Goal: Task Accomplishment & Management: Manage account settings

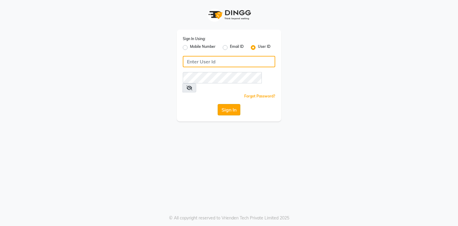
type input "phd123"
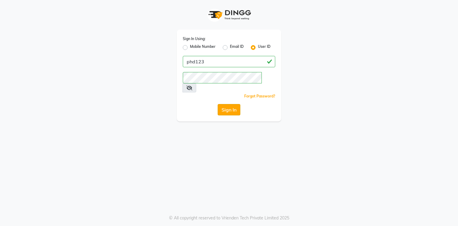
click at [229, 104] on button "Sign In" at bounding box center [229, 109] width 23 height 11
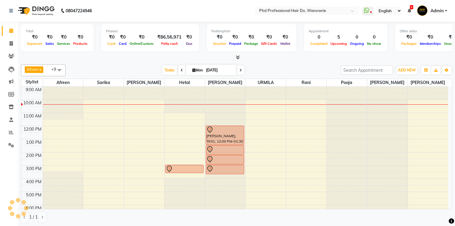
scroll to position [24, 0]
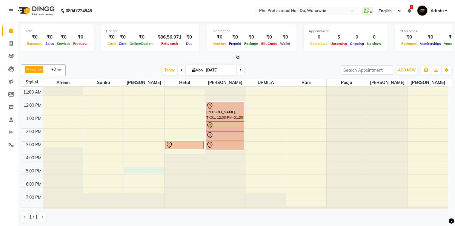
click at [134, 171] on div "9:00 AM 10:00 AM 11:00 AM 12:00 PM 1:00 PM 2:00 PM 3:00 PM 4:00 PM 5:00 PM 6:00…" at bounding box center [234, 141] width 427 height 157
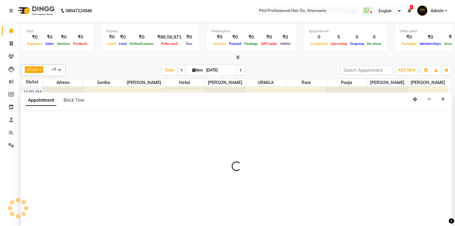
scroll to position [0, 0]
select select "20331"
select select "1020"
select select "tentative"
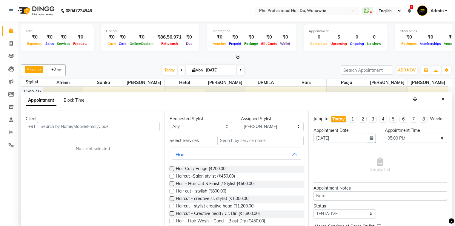
click at [91, 123] on input "text" at bounding box center [99, 126] width 122 height 9
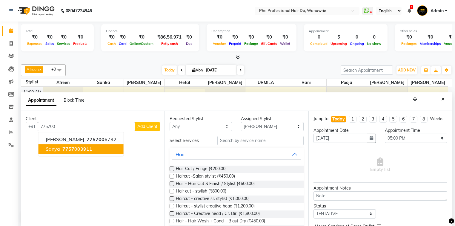
click at [80, 148] on ngb-highlight "775700 3911" at bounding box center [76, 149] width 31 height 6
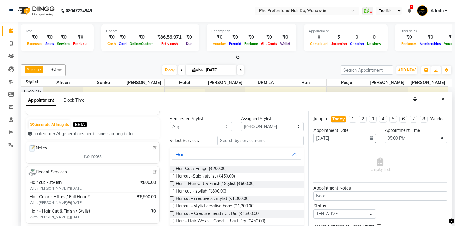
scroll to position [72, 0]
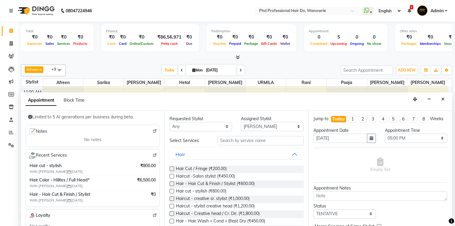
type input "7757003911"
click at [230, 142] on input "text" at bounding box center [260, 140] width 86 height 9
click at [171, 192] on div at bounding box center [171, 192] width 4 height 6
click at [171, 191] on label at bounding box center [171, 191] width 4 height 4
click at [171, 191] on input "checkbox" at bounding box center [171, 191] width 4 height 4
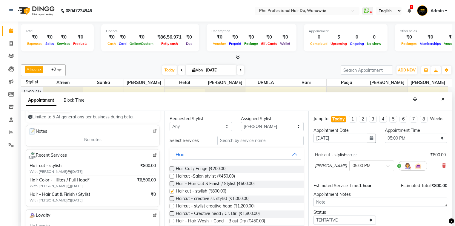
checkbox input "false"
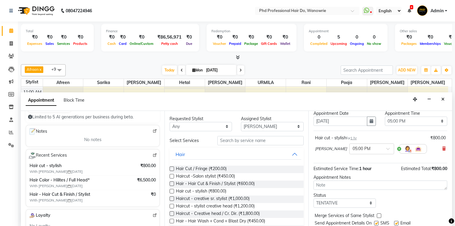
scroll to position [35, 0]
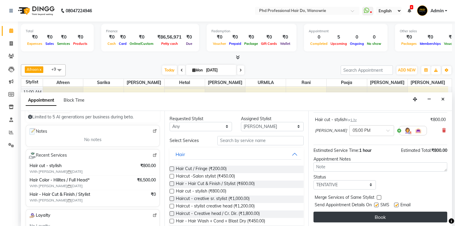
click at [348, 216] on button "Book" at bounding box center [380, 216] width 134 height 11
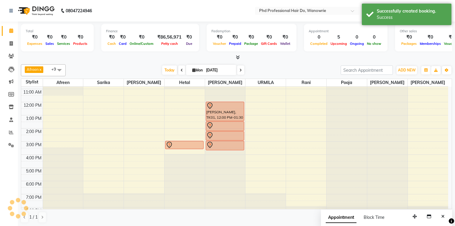
scroll to position [0, 0]
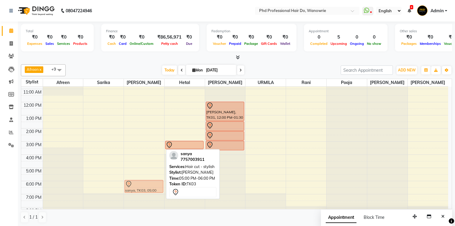
drag, startPoint x: 142, startPoint y: 170, endPoint x: 143, endPoint y: 181, distance: 10.8
click at [143, 181] on div "sanya, TK03, 05:00 PM-06:00 PM, Hair cut - stylish sanya, TK03, 05:00 PM-06:00 …" at bounding box center [144, 141] width 40 height 157
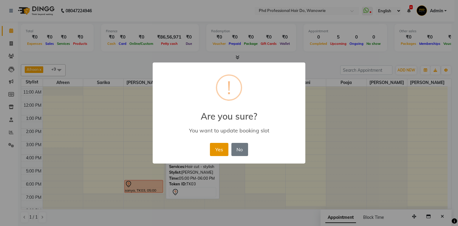
click at [216, 147] on button "Yes" at bounding box center [219, 149] width 18 height 13
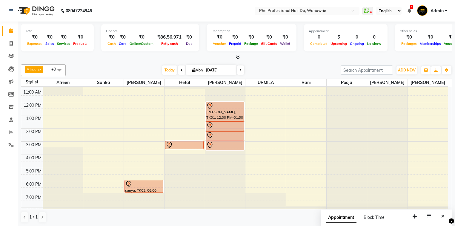
click at [84, 66] on div "[DATE] [DATE]" at bounding box center [203, 70] width 269 height 9
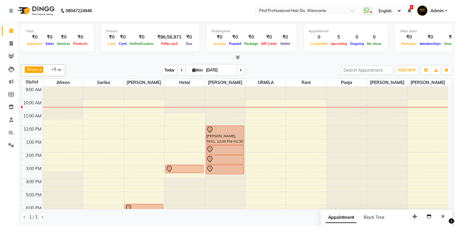
click at [164, 68] on span "Today" at bounding box center [169, 69] width 15 height 9
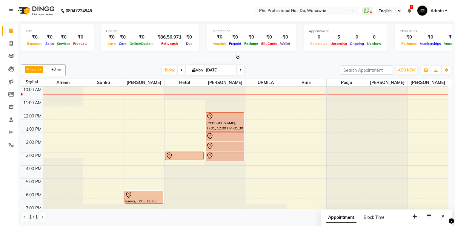
click at [191, 70] on span "Mon" at bounding box center [197, 70] width 13 height 4
select select "9"
select select "2025"
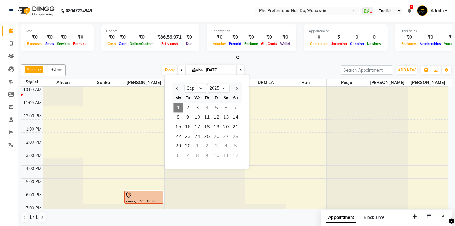
click at [142, 56] on div at bounding box center [236, 57] width 431 height 6
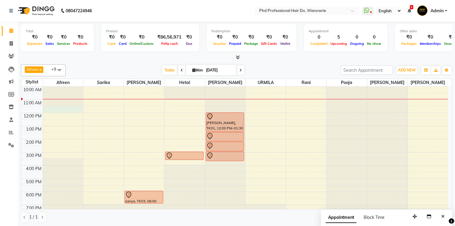
click at [74, 107] on div "9:00 AM 10:00 AM 11:00 AM 12:00 PM 1:00 PM 2:00 PM 3:00 PM 4:00 PM 5:00 PM 6:00…" at bounding box center [234, 151] width 427 height 157
click at [321, 209] on div "Appointment Block Time" at bounding box center [386, 218] width 131 height 18
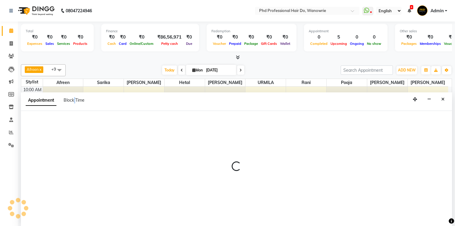
scroll to position [0, 0]
select select "975"
select select "690"
select select "tentative"
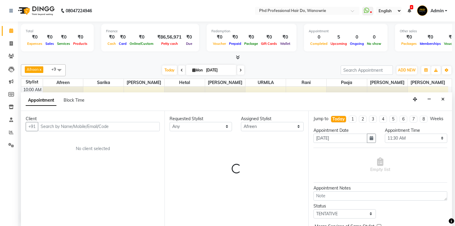
click at [73, 126] on input "text" at bounding box center [99, 126] width 122 height 9
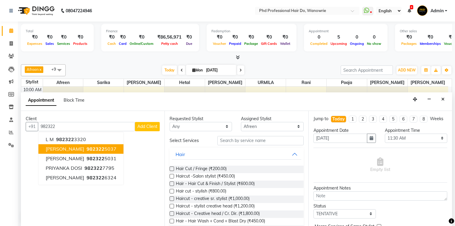
click at [72, 149] on span "[PERSON_NAME]" at bounding box center [65, 149] width 38 height 6
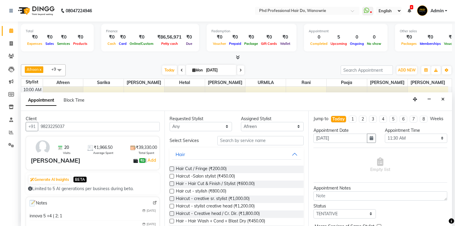
type input "9823225037"
click at [237, 138] on input "text" at bounding box center [260, 140] width 86 height 9
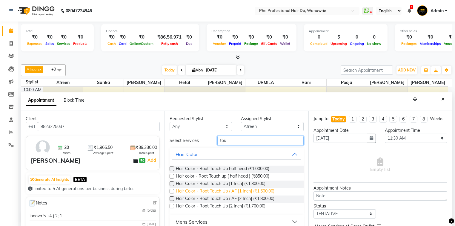
type input "tou"
click at [213, 189] on span "Hair Color - Root Touch Up / AF [1 Inch] (₹1,500.00)" at bounding box center [225, 191] width 98 height 7
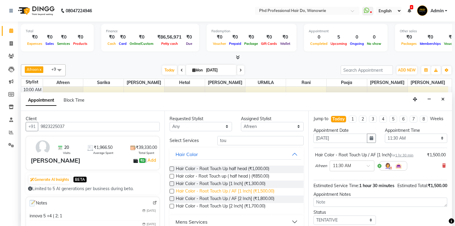
click at [260, 191] on span "Hair Color - Root Touch Up / AF [1 Inch] (₹1,500.00)" at bounding box center [225, 191] width 98 height 7
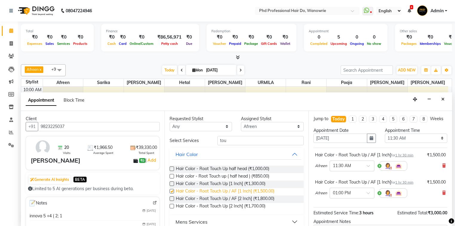
checkbox input "false"
click at [442, 192] on icon at bounding box center [444, 192] width 4 height 4
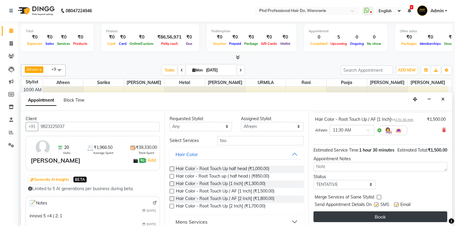
scroll to position [41, 0]
click at [407, 212] on button "Book" at bounding box center [380, 216] width 134 height 11
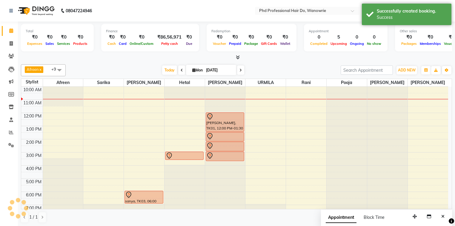
scroll to position [0, 0]
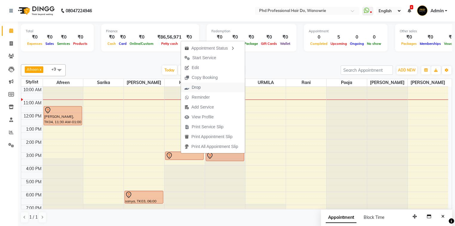
click at [195, 88] on span "Drop" at bounding box center [195, 87] width 9 height 6
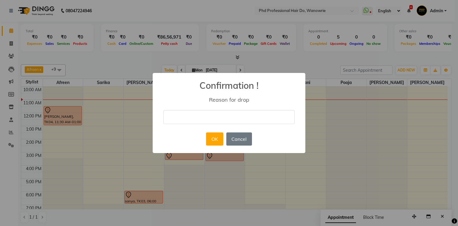
click at [193, 116] on input "text" at bounding box center [228, 117] width 131 height 14
type input "D"
click at [209, 137] on button "OK" at bounding box center [214, 138] width 17 height 13
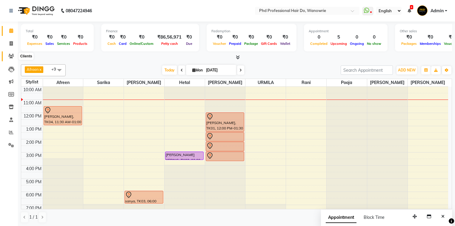
click at [12, 55] on icon at bounding box center [11, 56] width 6 height 4
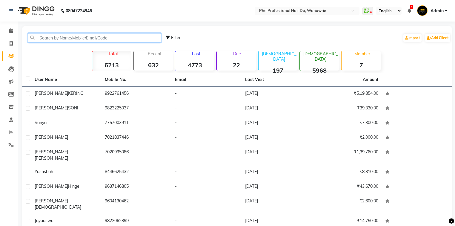
click at [50, 35] on input "text" at bounding box center [94, 37] width 133 height 9
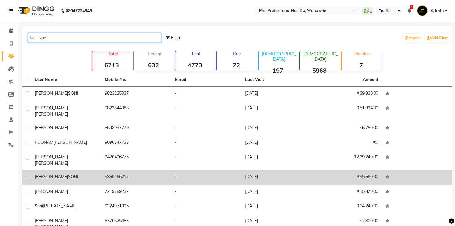
type input "soni"
click at [71, 173] on div "[PERSON_NAME]" at bounding box center [66, 176] width 63 height 6
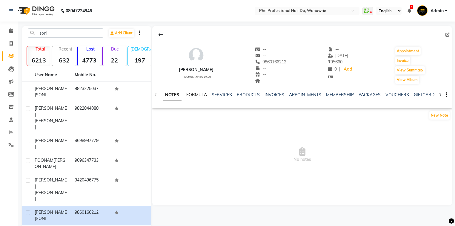
click at [202, 94] on link "FORMULA" at bounding box center [196, 94] width 21 height 5
click at [215, 94] on link "SERVICES" at bounding box center [221, 94] width 20 height 5
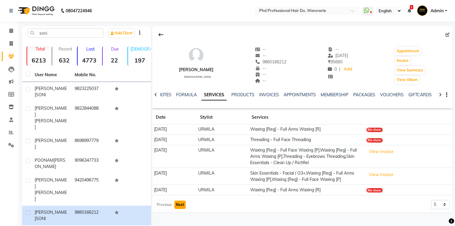
click at [180, 209] on button "Next" at bounding box center [179, 204] width 11 height 8
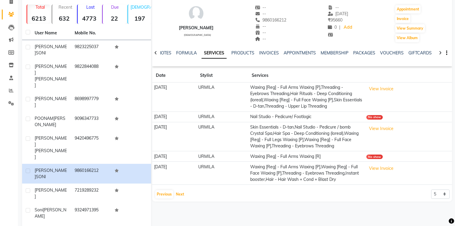
scroll to position [48, 0]
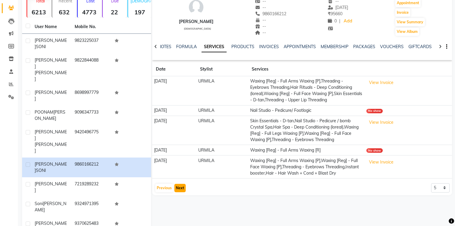
click at [177, 192] on button "Next" at bounding box center [179, 187] width 11 height 8
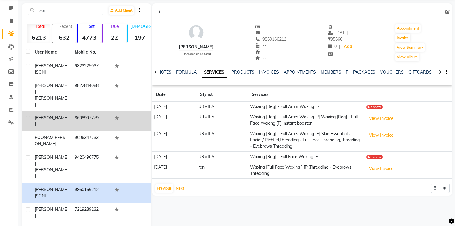
scroll to position [0, 0]
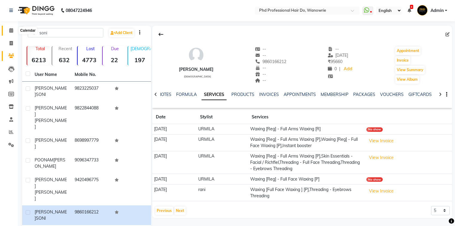
click at [8, 32] on span at bounding box center [11, 30] width 10 height 7
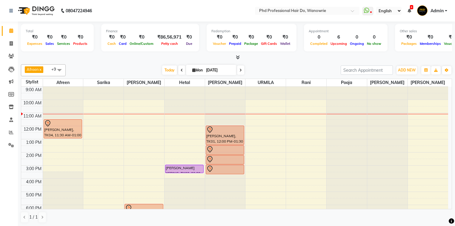
drag, startPoint x: 0, startPoint y: 21, endPoint x: 0, endPoint y: 35, distance: 13.4
drag, startPoint x: 0, startPoint y: 35, endPoint x: 120, endPoint y: 55, distance: 121.5
click at [120, 55] on div at bounding box center [236, 57] width 431 height 6
drag, startPoint x: 52, startPoint y: 24, endPoint x: 46, endPoint y: 73, distance: 49.7
click at [46, 56] on div "Total ₹0 Expenses ₹0 Sales ₹0 Services ₹0 Products Finance ₹0 Cash ₹0 Card ₹0 O…" at bounding box center [236, 40] width 431 height 39
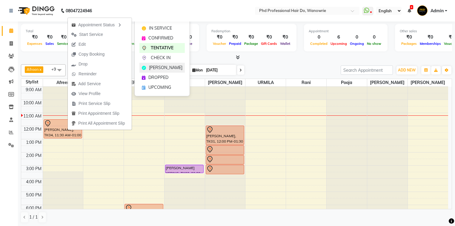
click at [155, 68] on span "[PERSON_NAME]" at bounding box center [165, 67] width 33 height 6
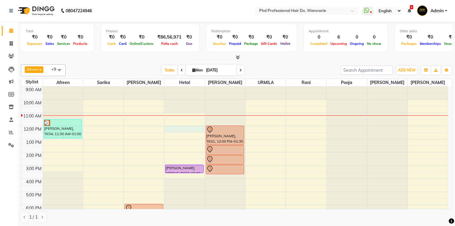
click at [174, 129] on div "9:00 AM 10:00 AM 11:00 AM 12:00 PM 1:00 PM 2:00 PM 3:00 PM 4:00 PM 5:00 PM 6:00…" at bounding box center [234, 165] width 427 height 157
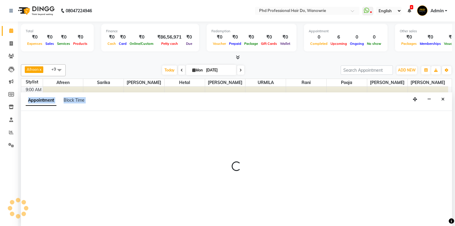
select select "978"
select select "tentative"
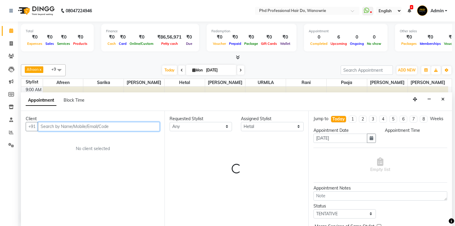
select select "720"
click at [76, 124] on input "text" at bounding box center [99, 126] width 122 height 9
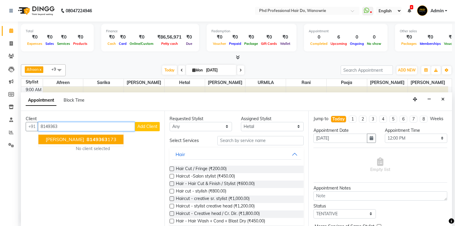
click at [72, 138] on span "[PERSON_NAME]" at bounding box center [65, 139] width 38 height 6
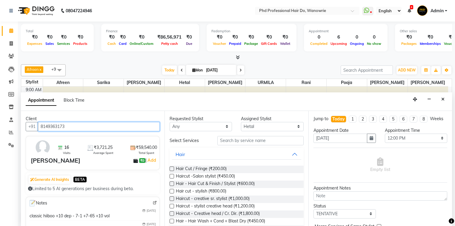
type input "8149363173"
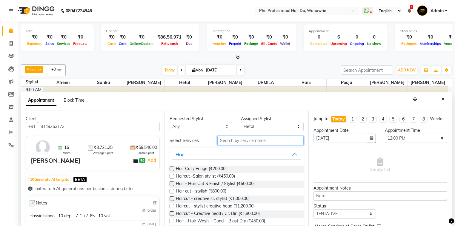
click at [258, 141] on input "text" at bounding box center [260, 140] width 86 height 9
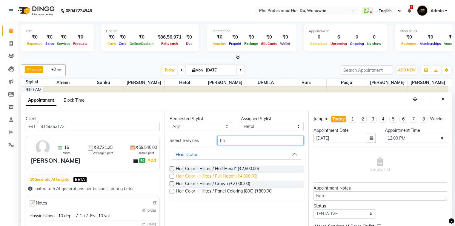
type input "hili"
click at [233, 177] on span "Hair Color - Hilites / Full Head* (₹4,000.00)" at bounding box center [216, 176] width 81 height 7
checkbox input "false"
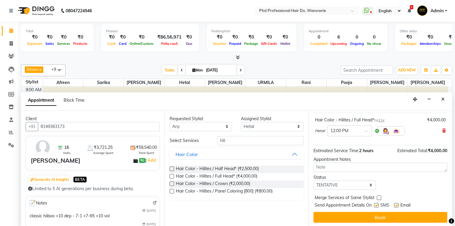
scroll to position [35, 0]
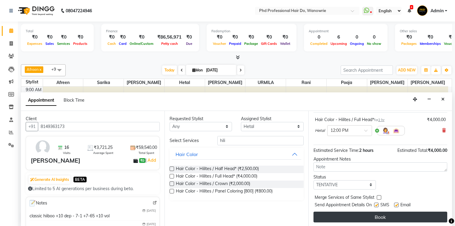
click at [330, 211] on button "Book" at bounding box center [380, 216] width 134 height 11
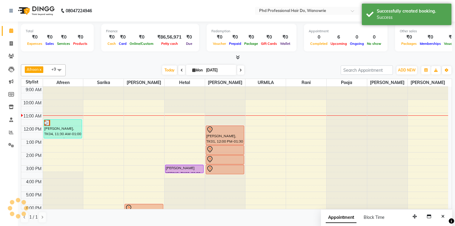
scroll to position [0, 0]
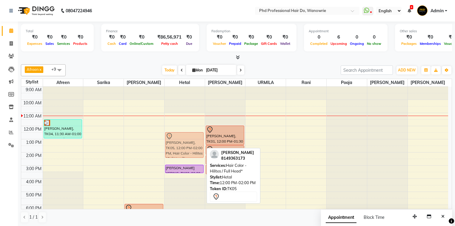
drag, startPoint x: 178, startPoint y: 132, endPoint x: 177, endPoint y: 140, distance: 7.5
click at [177, 140] on div "[PERSON_NAME], TK05, 12:00 PM-02:00 PM, Hair Color - Hilites / Full Head* [PERS…" at bounding box center [184, 165] width 40 height 157
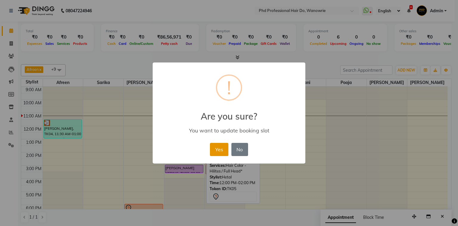
click at [215, 144] on button "Yes" at bounding box center [219, 149] width 18 height 13
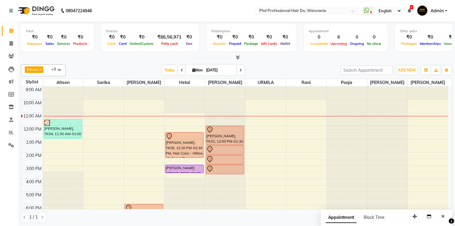
click at [244, 68] on div "[DATE] [DATE]" at bounding box center [202, 70] width 83 height 9
click at [242, 68] on span at bounding box center [240, 69] width 7 height 9
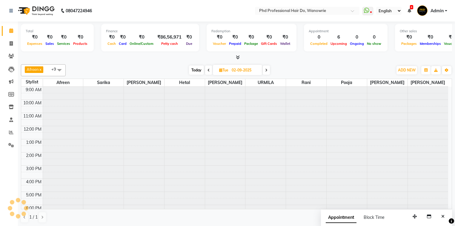
scroll to position [26, 0]
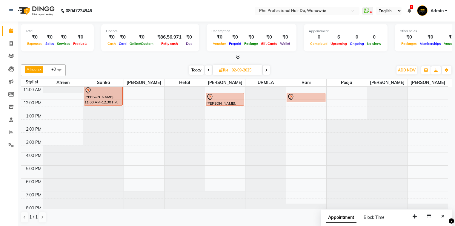
click at [265, 68] on icon at bounding box center [266, 70] width 2 height 4
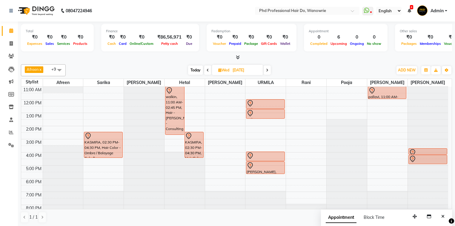
click at [191, 69] on span "Today" at bounding box center [195, 69] width 15 height 9
type input "[DATE]"
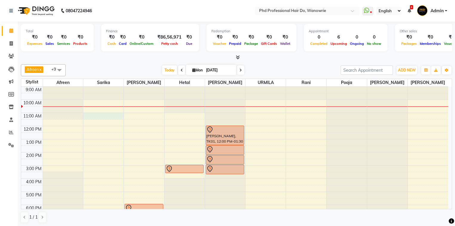
click at [100, 114] on div "9:00 AM 10:00 AM 11:00 AM 12:00 PM 1:00 PM 2:00 PM 3:00 PM 4:00 PM 5:00 PM 6:00…" at bounding box center [234, 165] width 427 height 157
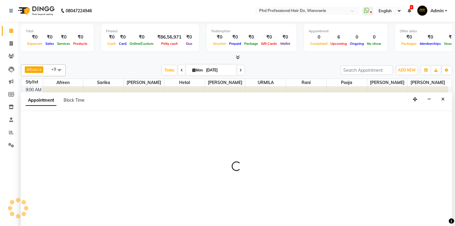
select select "977"
select select "660"
select select "tentative"
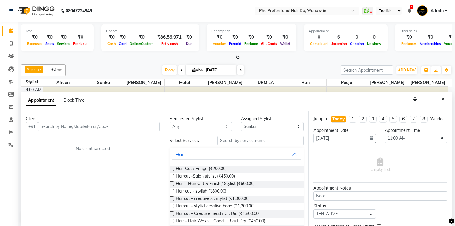
click at [89, 125] on input "text" at bounding box center [99, 126] width 122 height 9
click at [105, 124] on input "text" at bounding box center [99, 126] width 122 height 9
click at [101, 127] on input "text" at bounding box center [99, 126] width 122 height 9
